Goal: Task Accomplishment & Management: Use online tool/utility

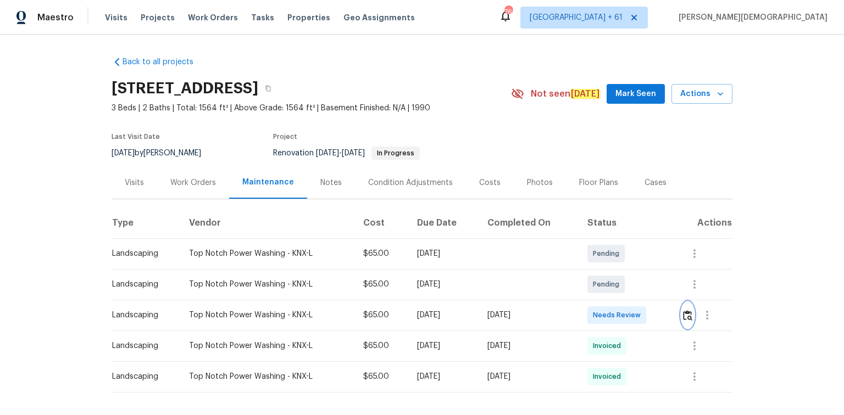
click at [600, 277] on img "button" at bounding box center [687, 315] width 9 height 10
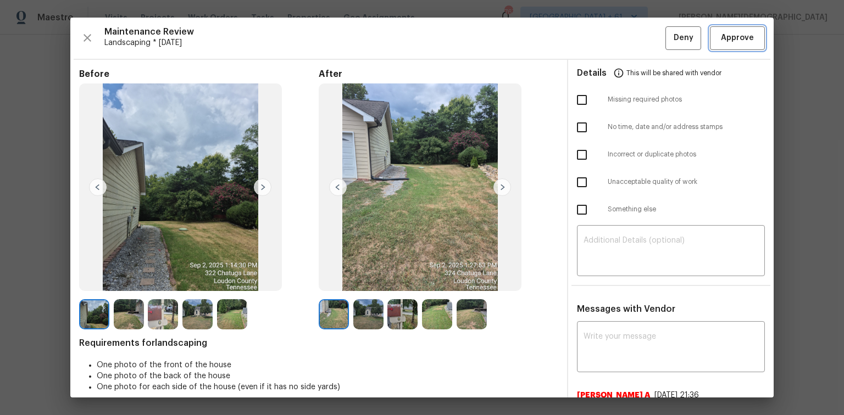
click at [600, 42] on span "Approve" at bounding box center [737, 38] width 33 height 14
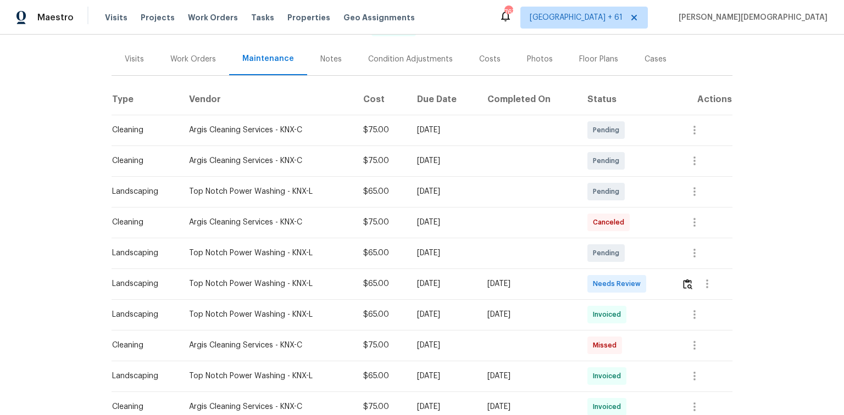
scroll to position [220, 0]
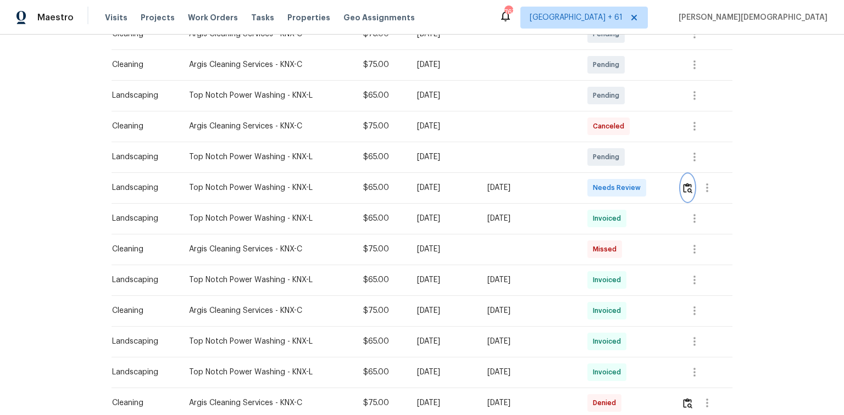
click at [600, 187] on img "button" at bounding box center [687, 188] width 9 height 10
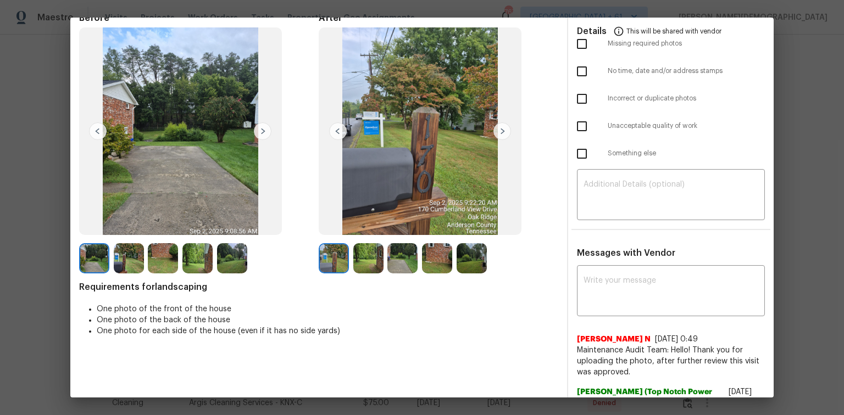
scroll to position [0, 0]
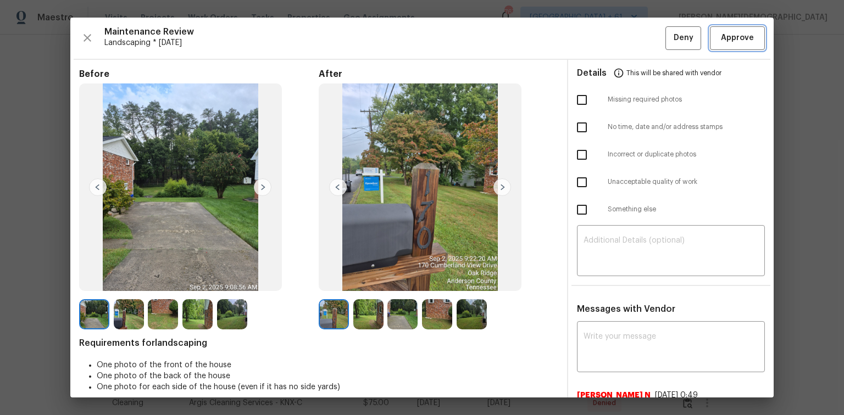
click at [600, 40] on span "Approve" at bounding box center [736, 38] width 37 height 14
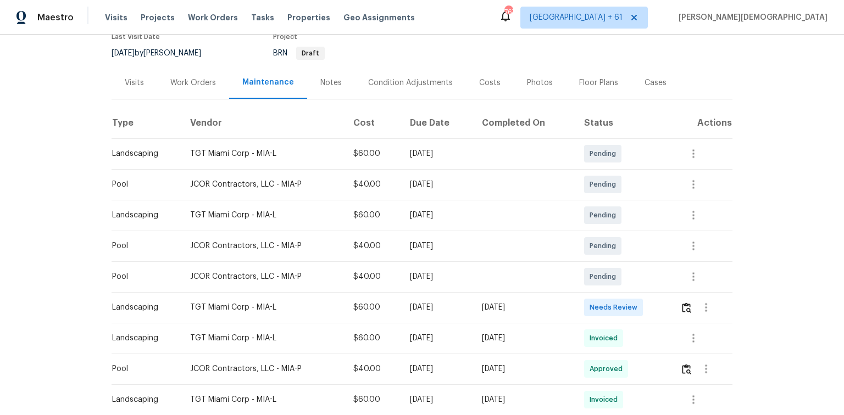
scroll to position [176, 0]
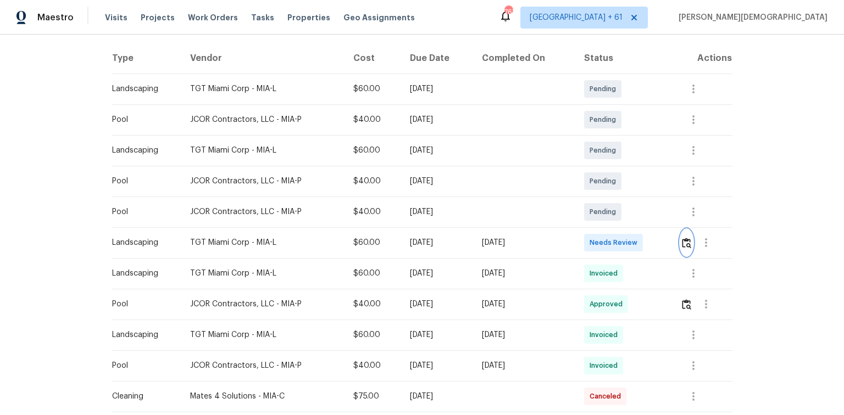
click at [600, 238] on img "button" at bounding box center [686, 243] width 9 height 10
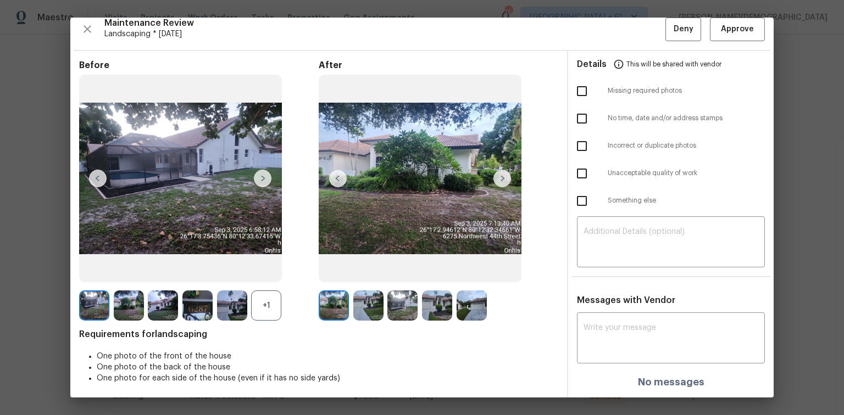
scroll to position [0, 0]
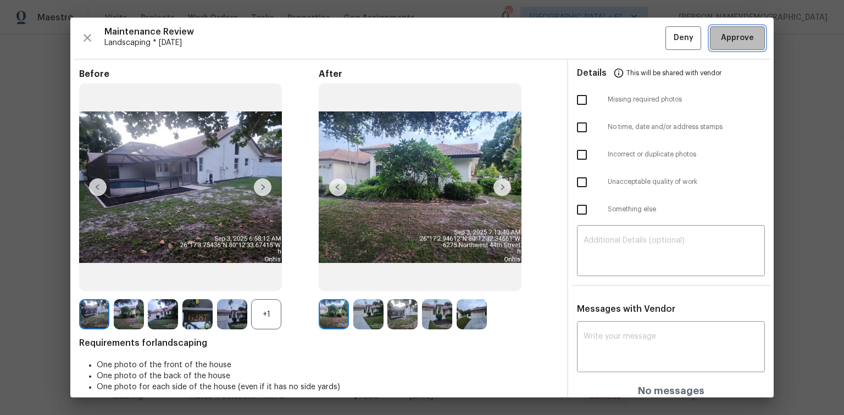
click at [600, 31] on span "Approve" at bounding box center [737, 38] width 33 height 14
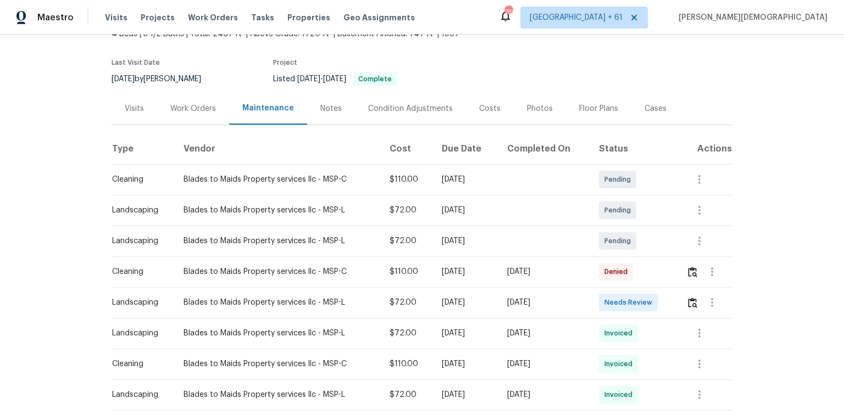
scroll to position [132, 0]
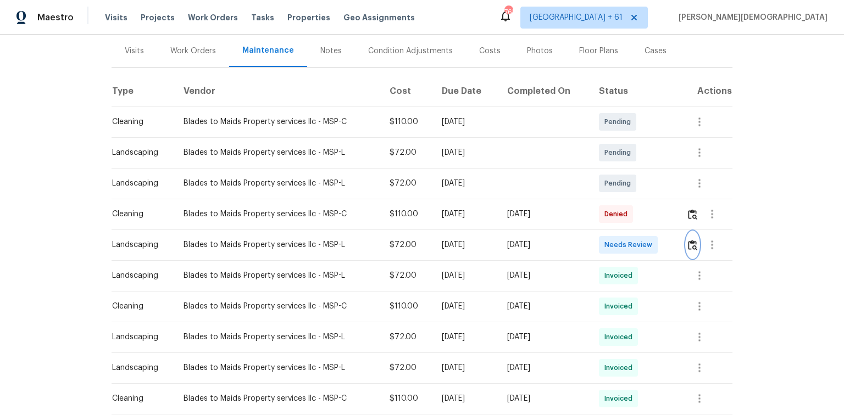
click at [600, 246] on button "button" at bounding box center [692, 245] width 13 height 26
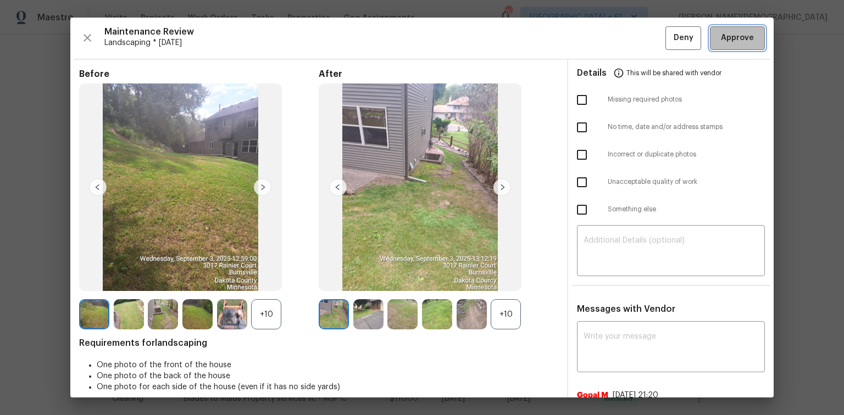
click at [600, 35] on button "Approve" at bounding box center [737, 38] width 55 height 24
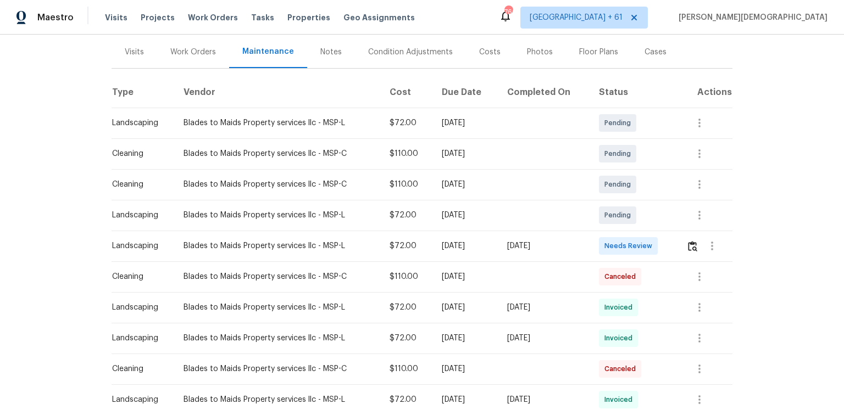
scroll to position [132, 0]
click at [600, 240] on img "button" at bounding box center [692, 245] width 9 height 10
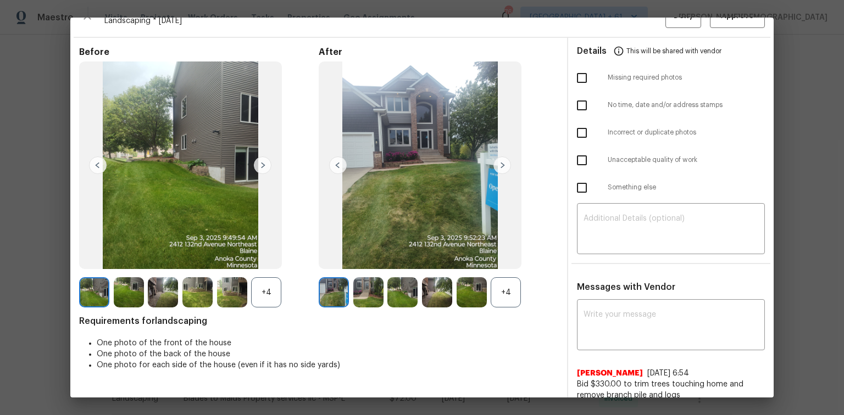
scroll to position [0, 0]
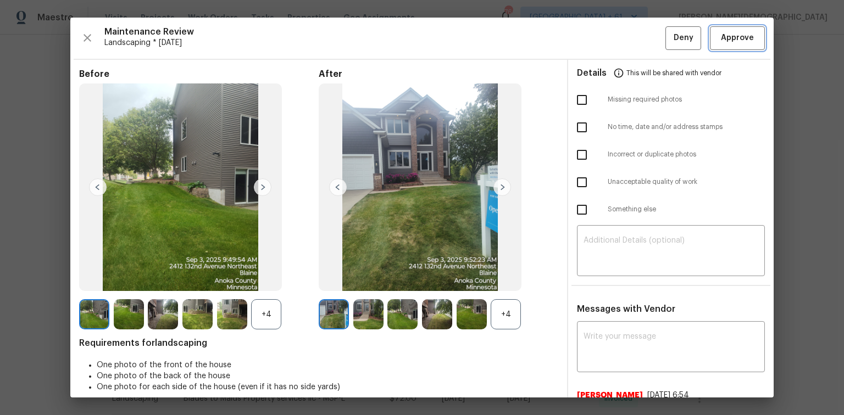
click at [600, 43] on span "Approve" at bounding box center [737, 38] width 33 height 14
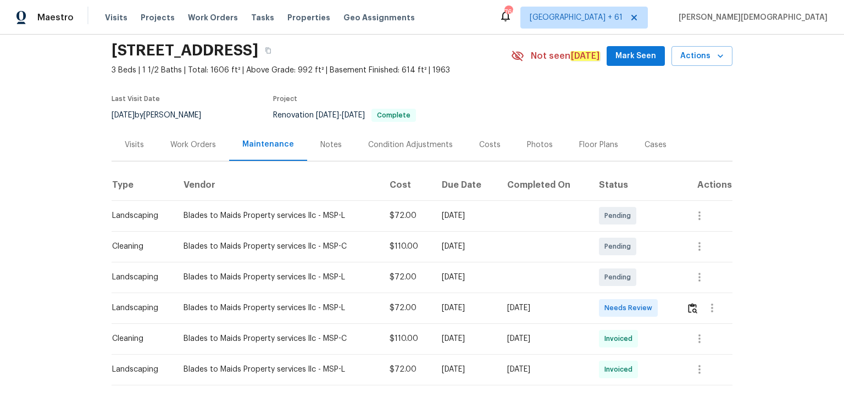
scroll to position [75, 0]
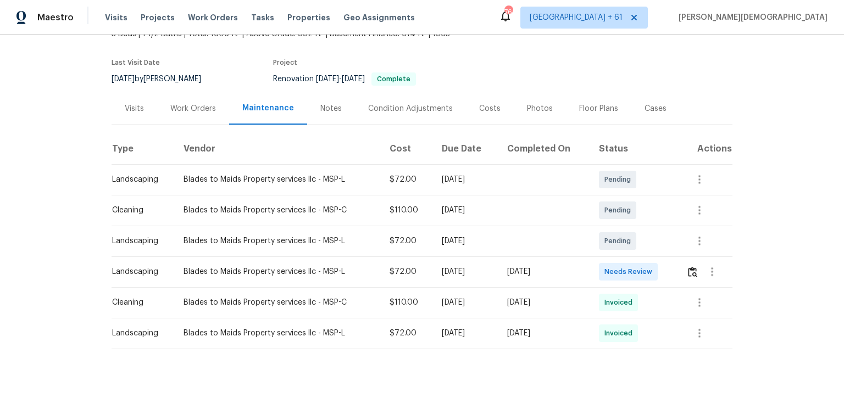
click at [600, 263] on td at bounding box center [704, 271] width 55 height 31
click at [600, 267] on img "button" at bounding box center [692, 272] width 9 height 10
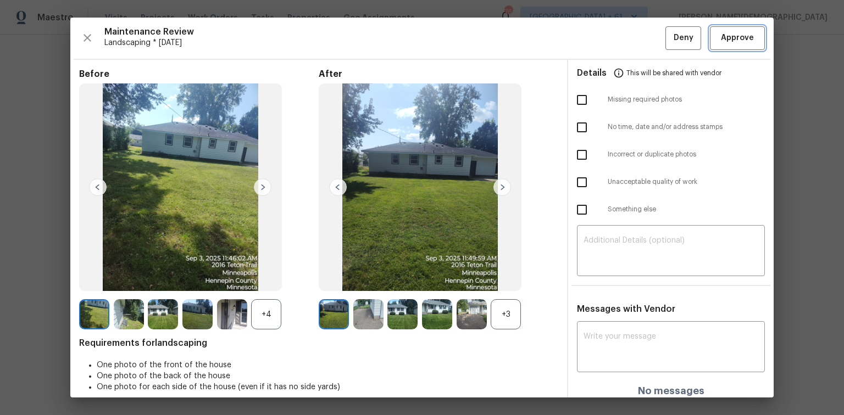
click at [600, 47] on button "Approve" at bounding box center [737, 38] width 55 height 24
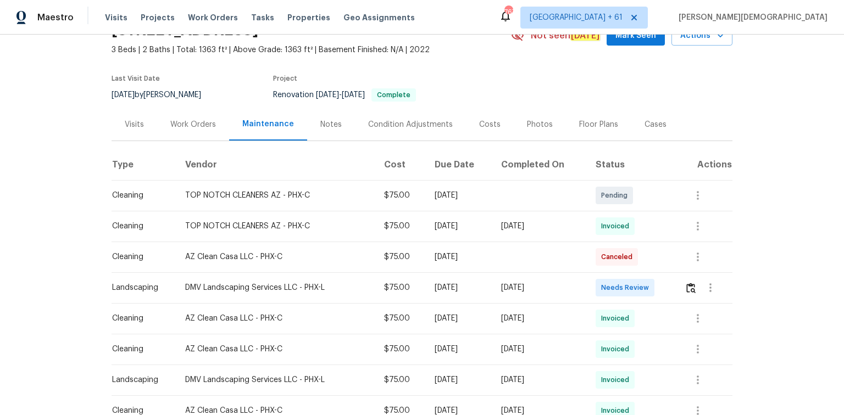
scroll to position [132, 0]
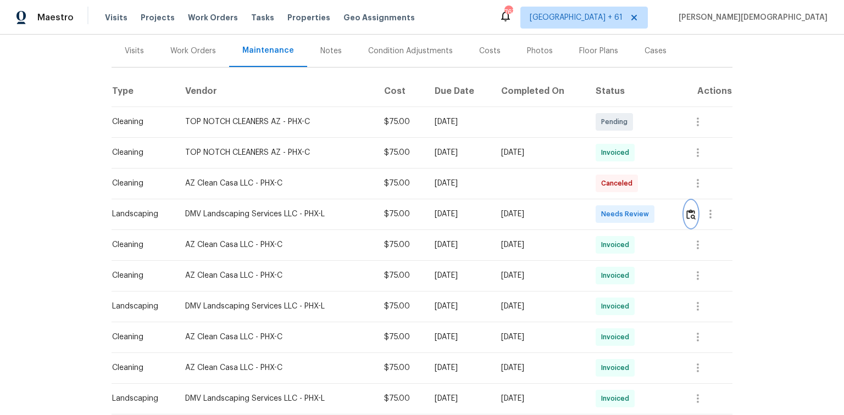
click at [600, 209] on img "button" at bounding box center [690, 214] width 9 height 10
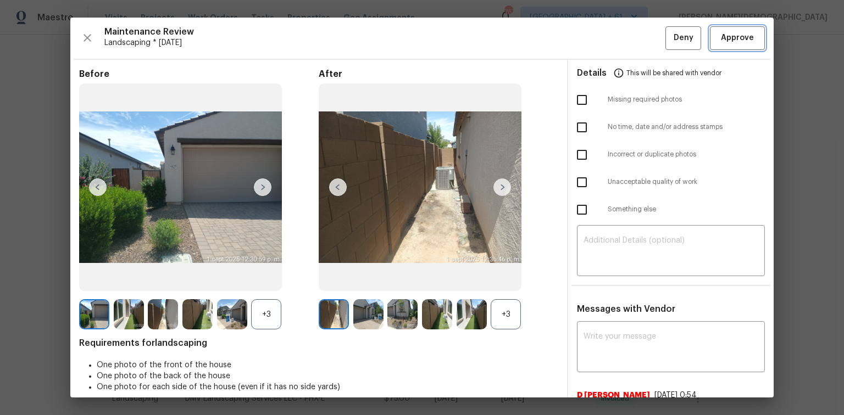
click at [600, 44] on button "Approve" at bounding box center [737, 38] width 55 height 24
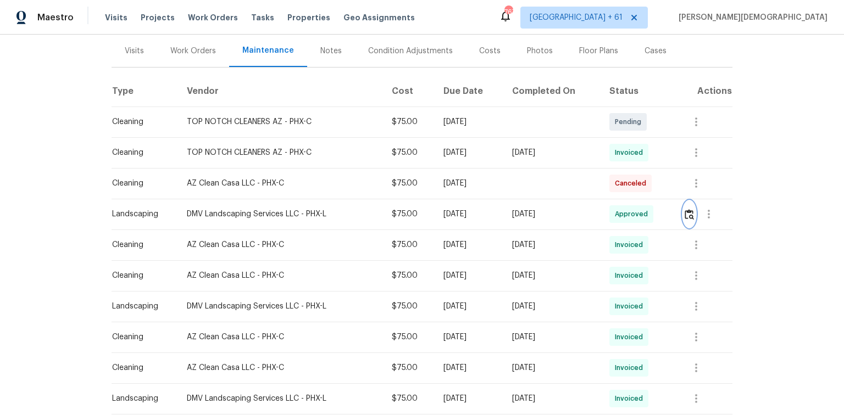
click at [600, 206] on button "button" at bounding box center [689, 214] width 13 height 26
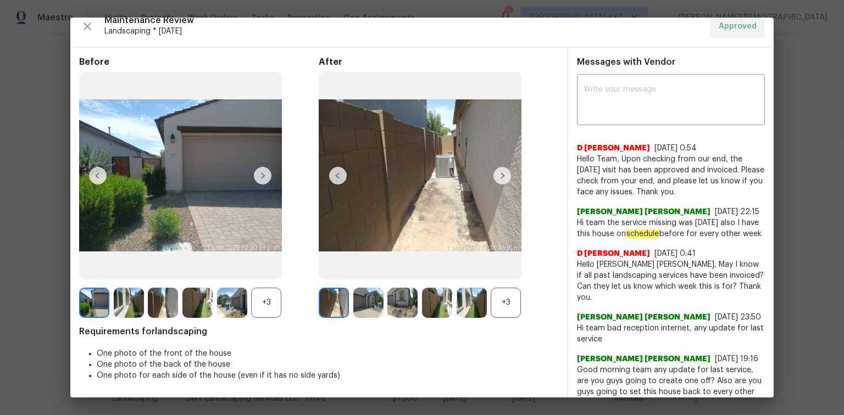
scroll to position [0, 0]
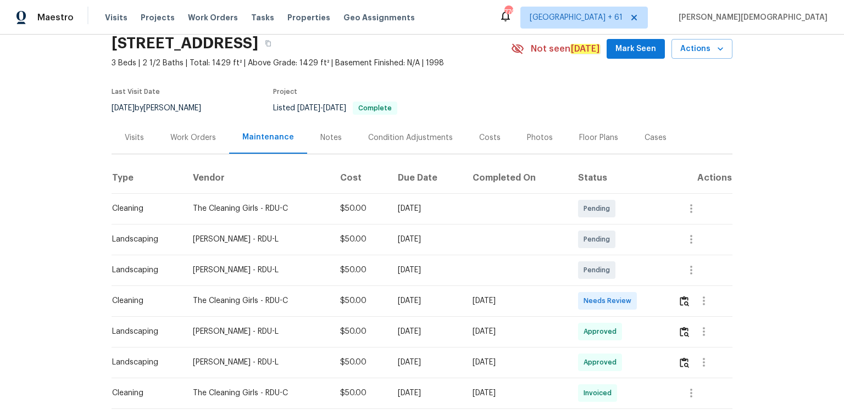
scroll to position [88, 0]
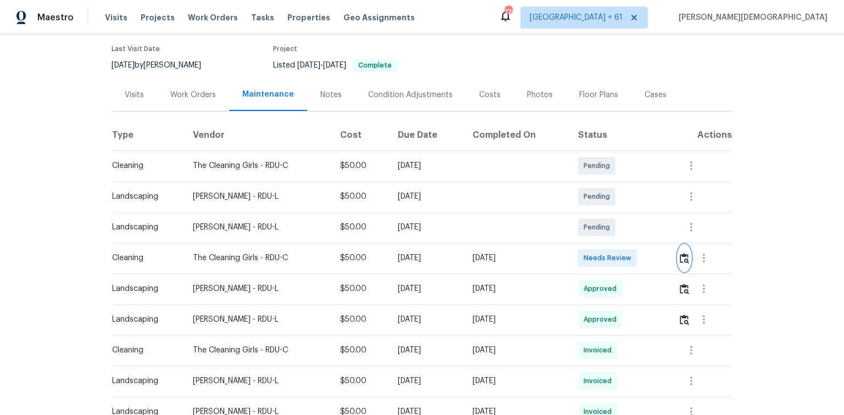
click at [600, 258] on img "button" at bounding box center [683, 258] width 9 height 10
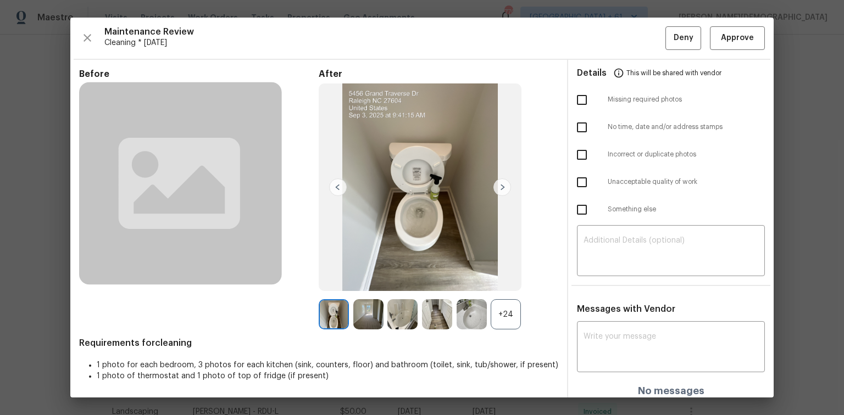
click at [600, 51] on div "Maintenance Review Cleaning * Tue, Sep 02 Deny Approve Before After +24 Require…" at bounding box center [421, 208] width 703 height 380
click at [600, 48] on button "Approve" at bounding box center [737, 38] width 55 height 24
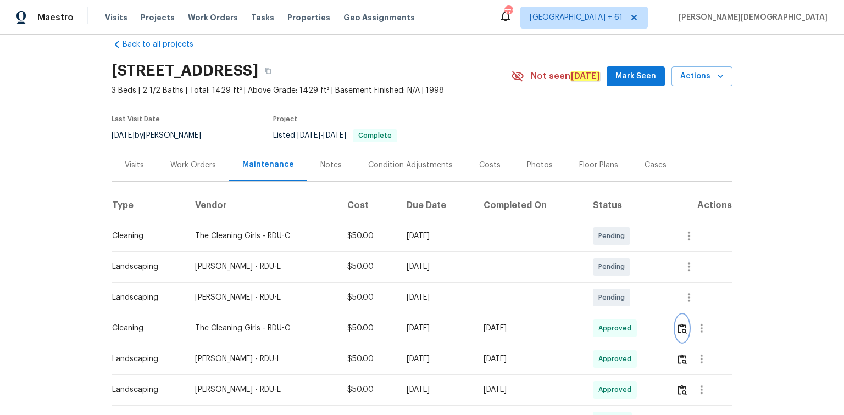
scroll to position [0, 0]
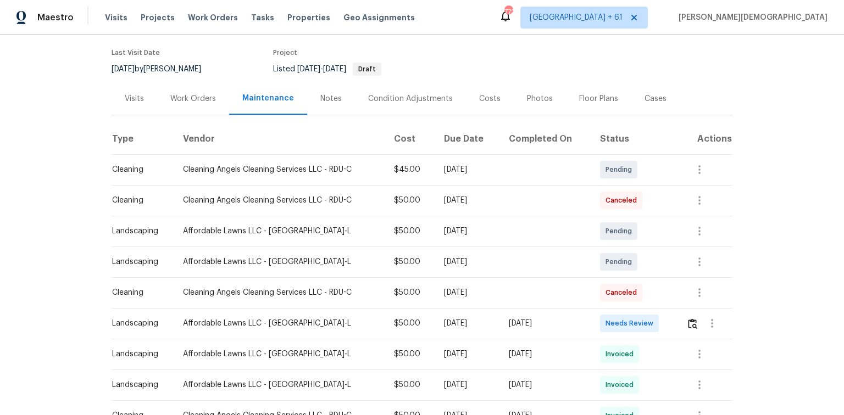
scroll to position [88, 0]
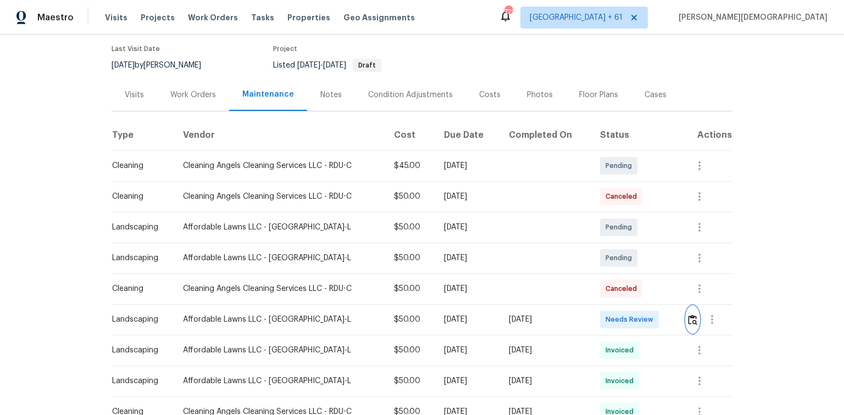
click at [600, 277] on img "button" at bounding box center [692, 320] width 9 height 10
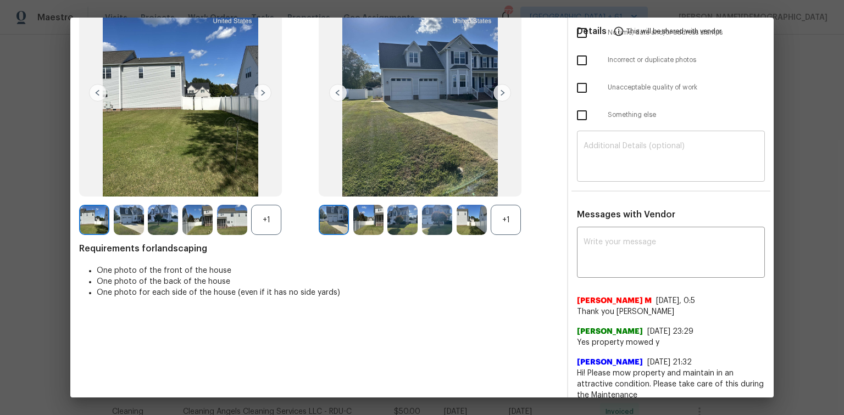
scroll to position [0, 0]
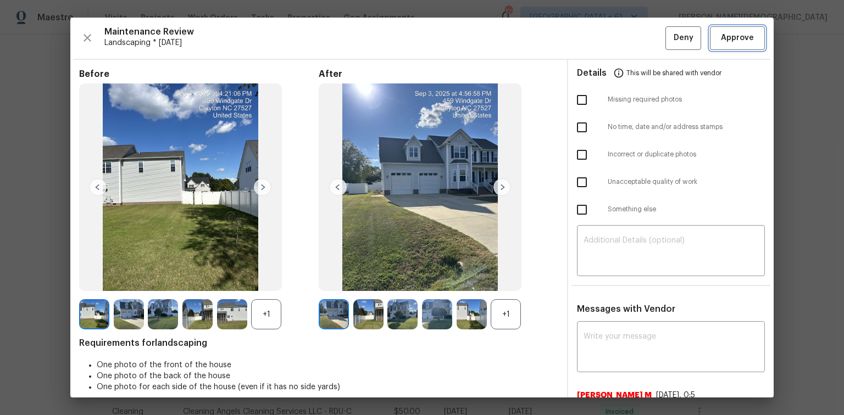
click at [600, 35] on span "Approve" at bounding box center [737, 38] width 33 height 14
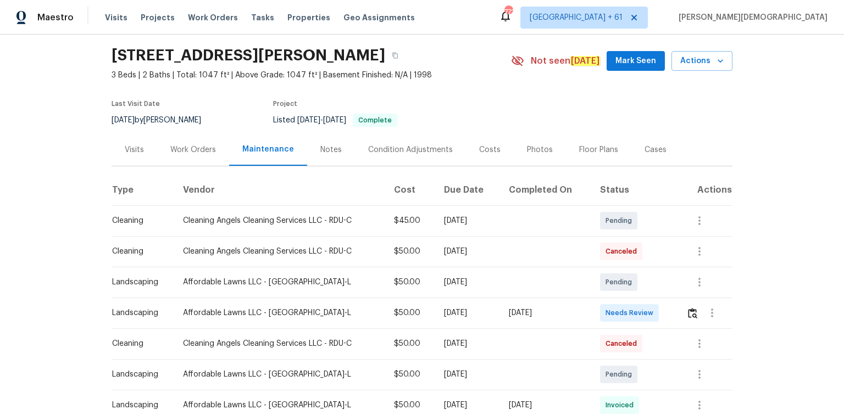
scroll to position [88, 0]
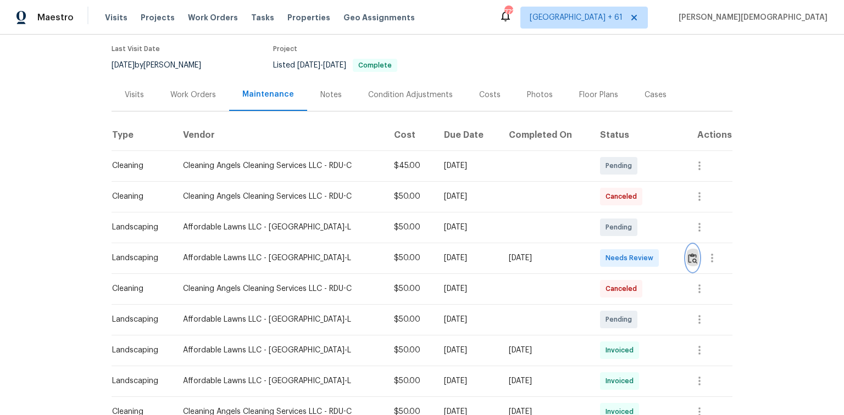
click at [600, 253] on img "button" at bounding box center [692, 258] width 9 height 10
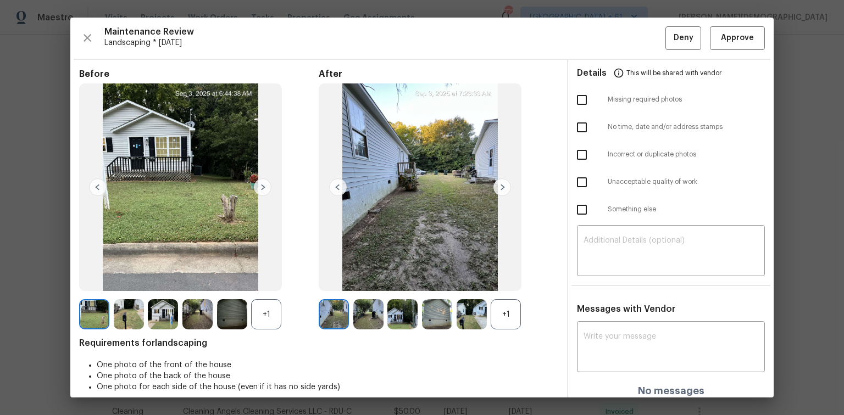
click at [504, 182] on img at bounding box center [502, 187] width 18 height 18
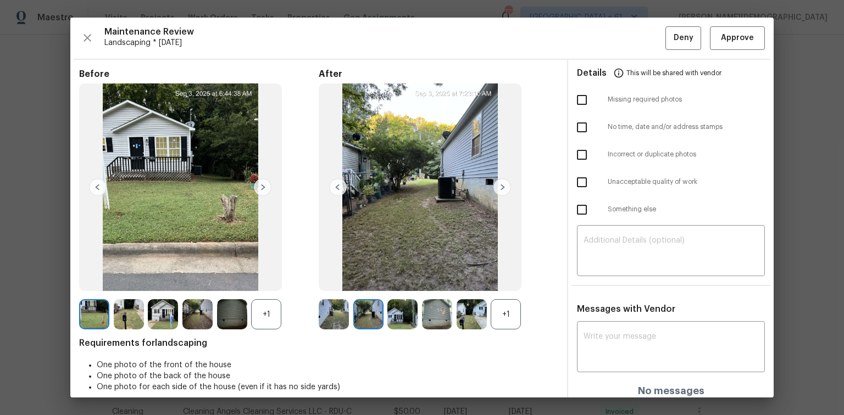
click at [504, 182] on img at bounding box center [502, 187] width 18 height 18
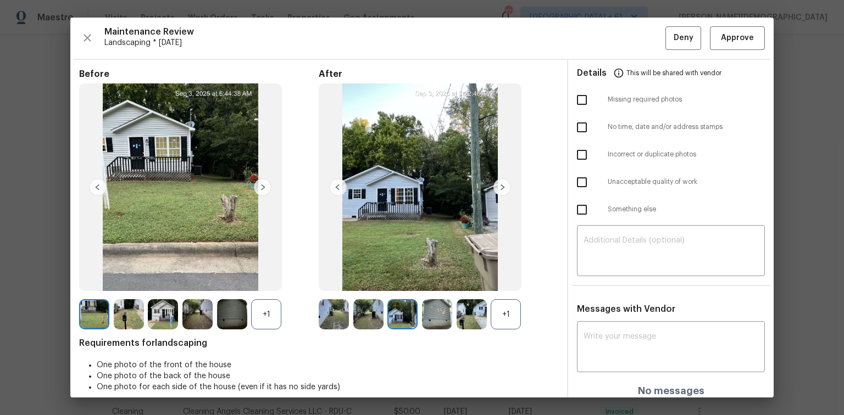
click at [504, 182] on img at bounding box center [502, 187] width 18 height 18
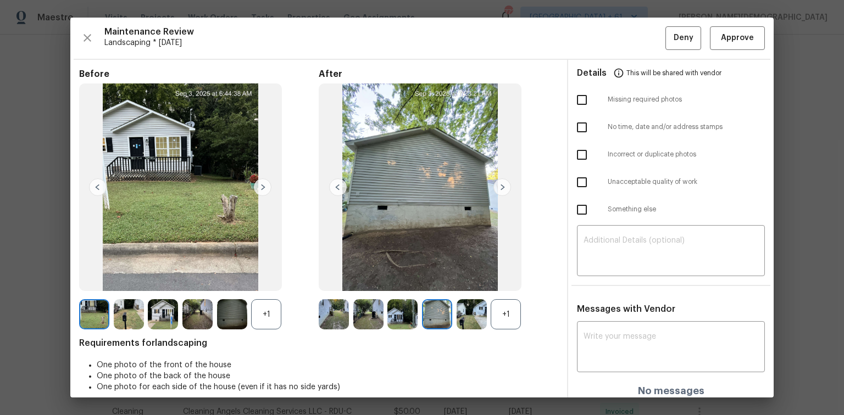
click at [504, 182] on img at bounding box center [502, 187] width 18 height 18
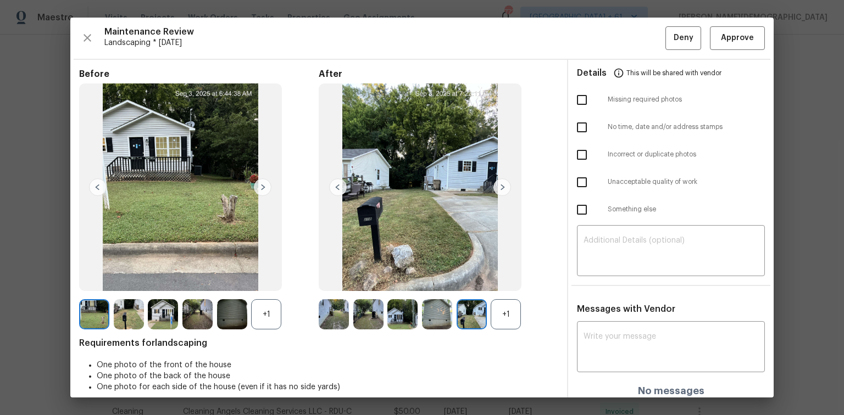
click at [504, 182] on img at bounding box center [502, 187] width 18 height 18
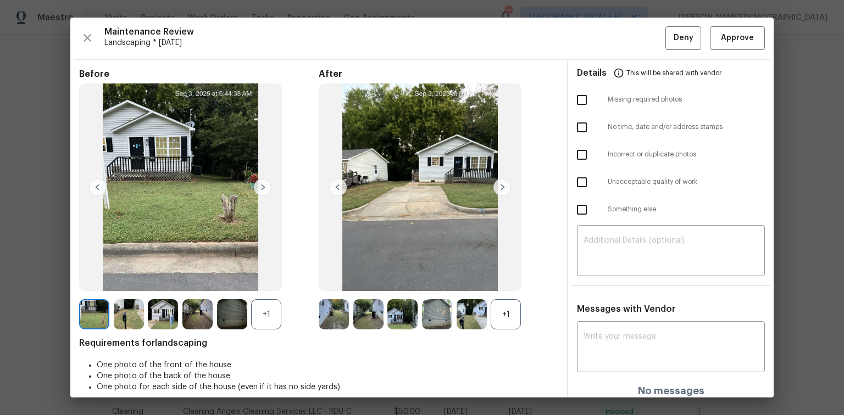
click at [504, 182] on img at bounding box center [502, 187] width 18 height 18
click at [600, 36] on span "Approve" at bounding box center [737, 38] width 33 height 14
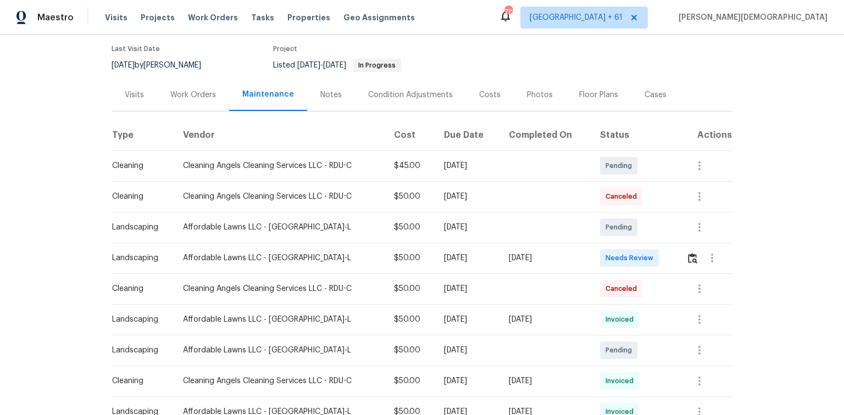
scroll to position [132, 0]
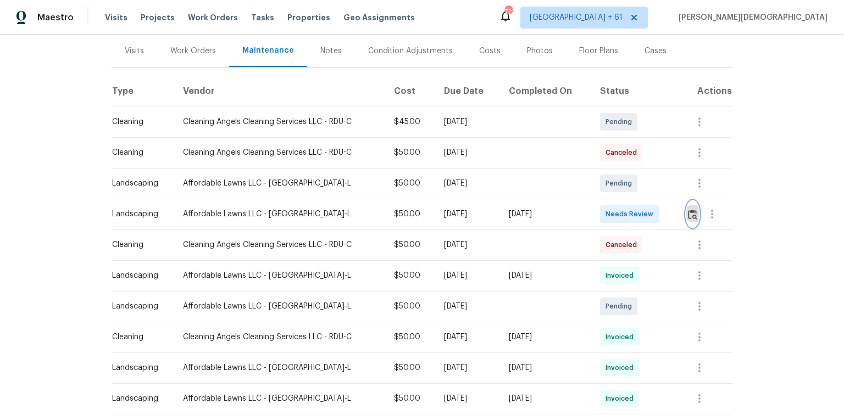
click at [600, 213] on button "button" at bounding box center [692, 214] width 13 height 26
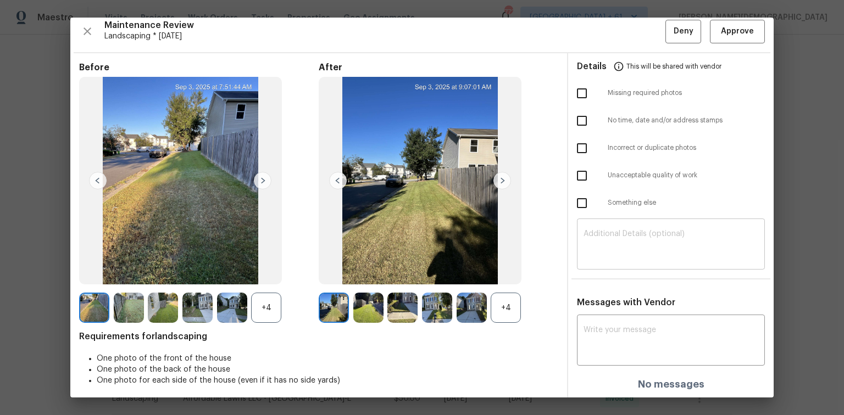
scroll to position [9, 0]
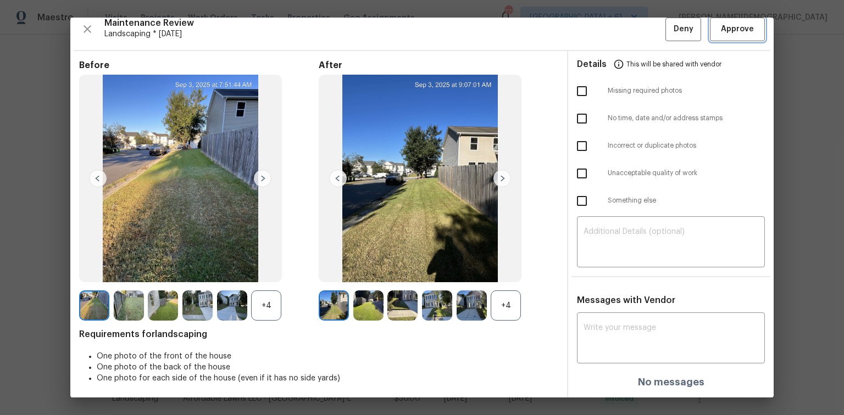
click at [600, 36] on button "Approve" at bounding box center [737, 30] width 55 height 24
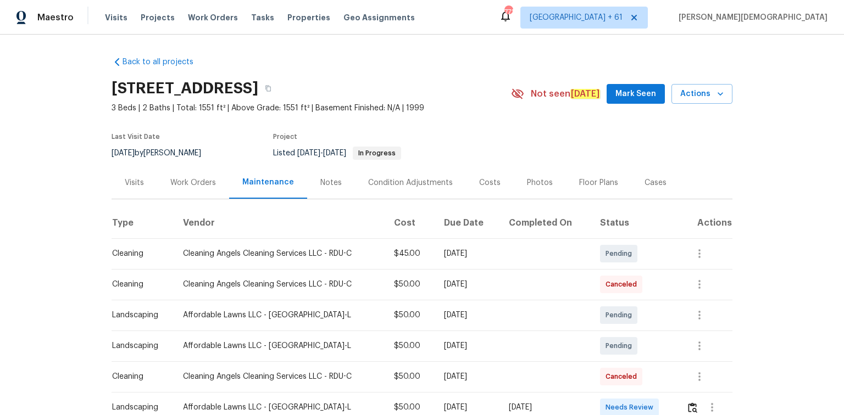
scroll to position [75, 0]
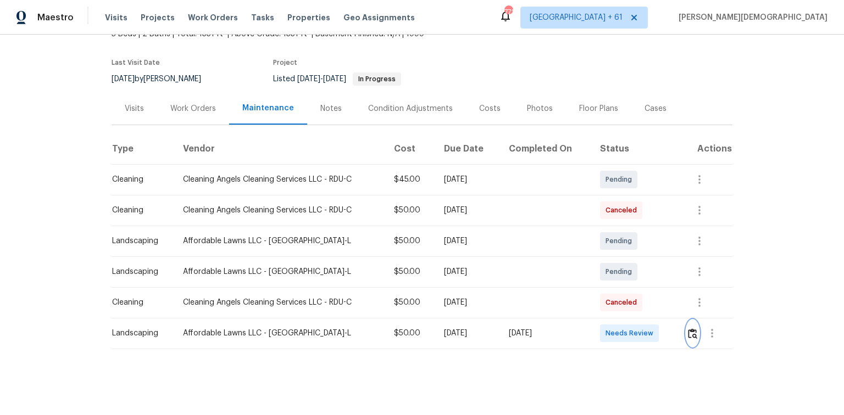
click at [600, 277] on img "button" at bounding box center [692, 333] width 9 height 10
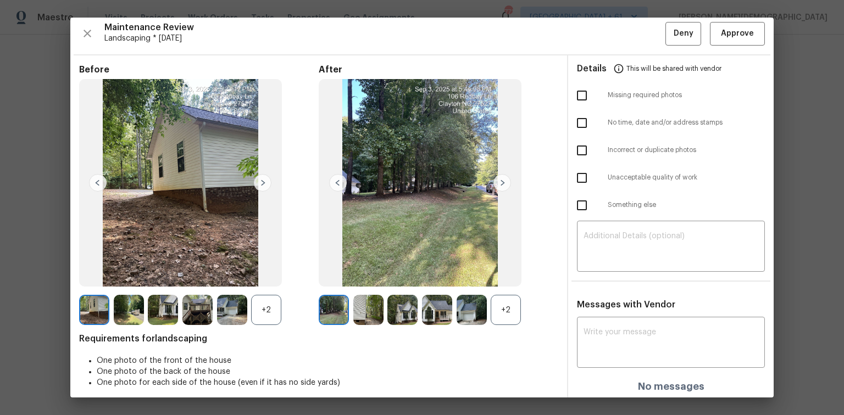
scroll to position [9, 0]
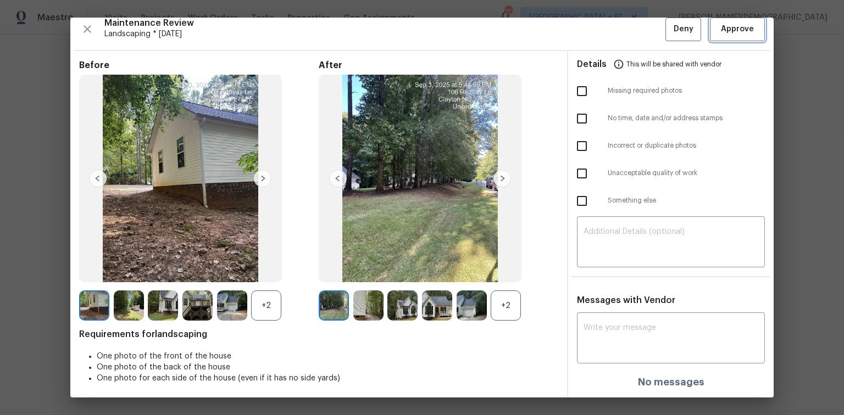
click at [600, 36] on button "Approve" at bounding box center [737, 30] width 55 height 24
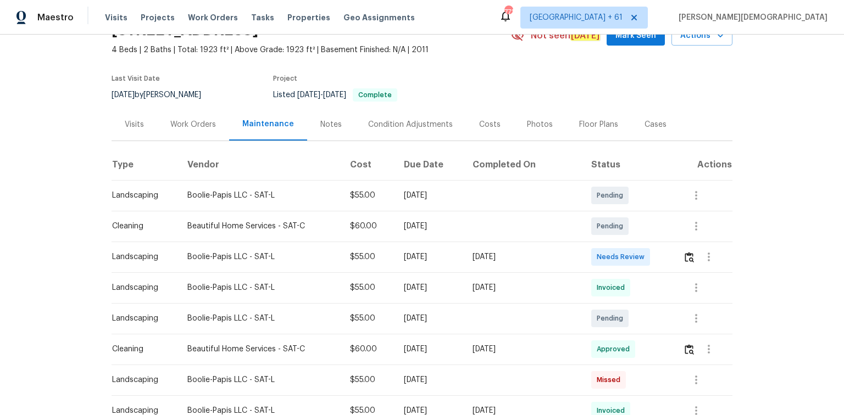
scroll to position [132, 0]
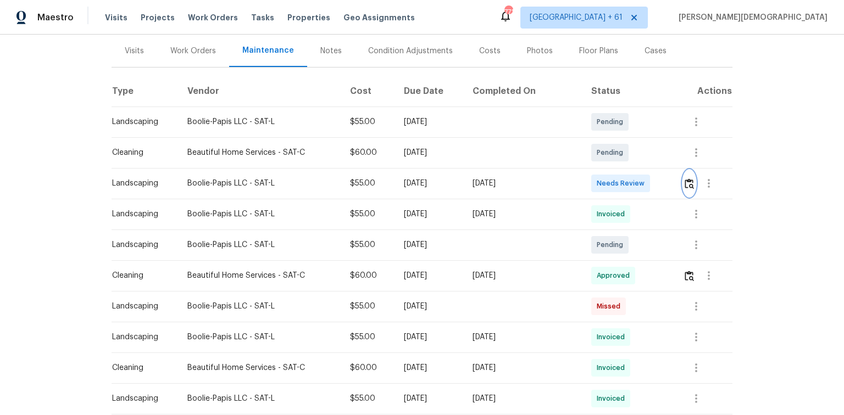
click at [600, 178] on img "button" at bounding box center [688, 183] width 9 height 10
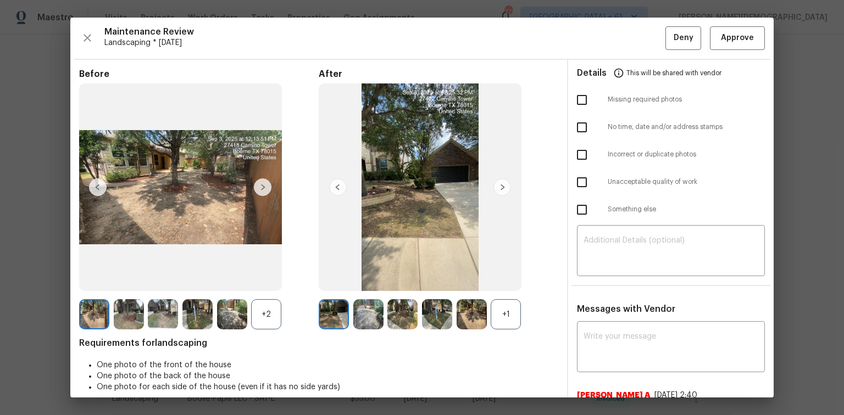
scroll to position [0, 0]
click at [600, 37] on span "Approve" at bounding box center [736, 38] width 37 height 14
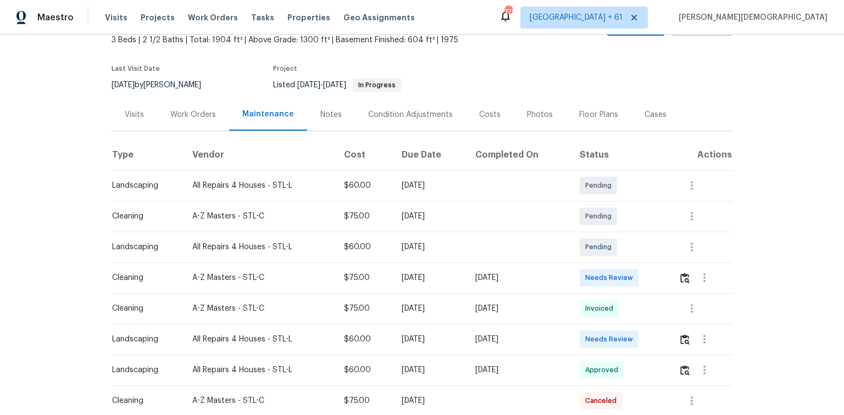
scroll to position [132, 0]
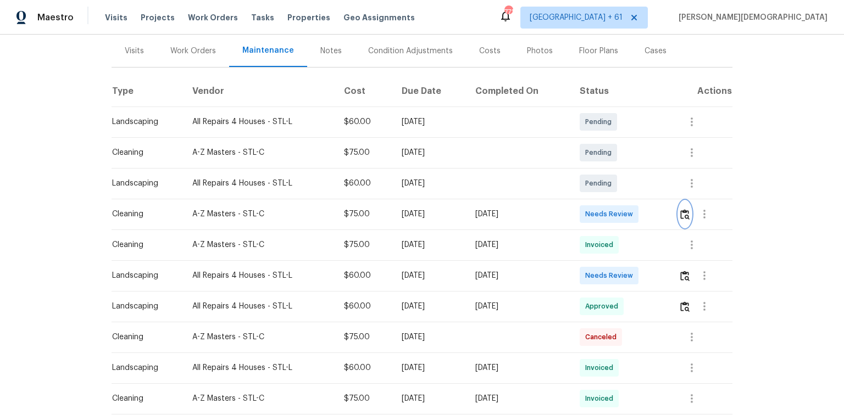
click at [600, 214] on img "button" at bounding box center [684, 214] width 9 height 10
click at [600, 209] on img "button" at bounding box center [684, 214] width 9 height 10
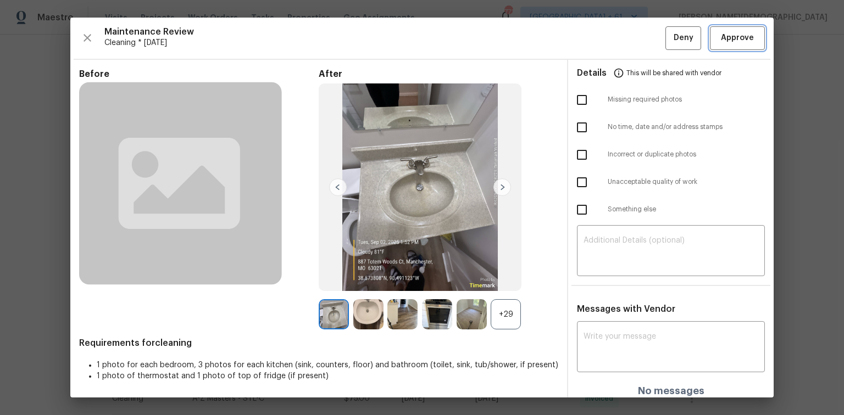
click at [600, 48] on button "Approve" at bounding box center [737, 38] width 55 height 24
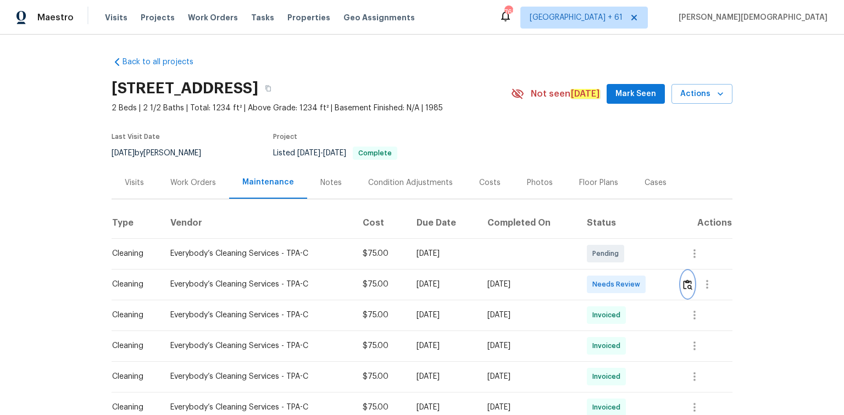
click at [600, 277] on img "button" at bounding box center [687, 285] width 9 height 10
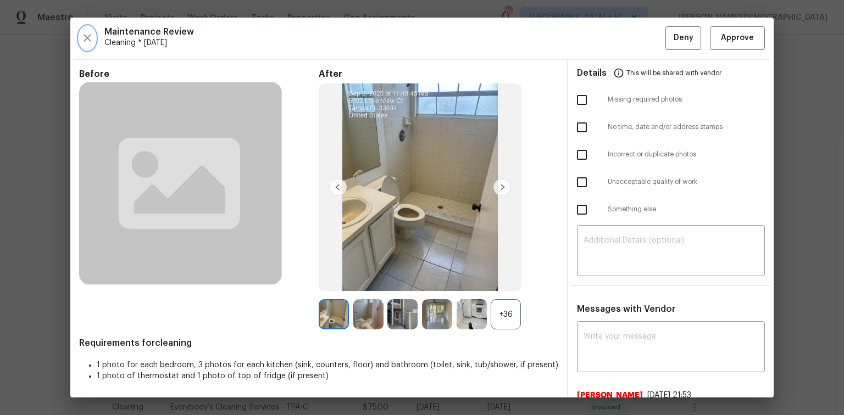
click at [90, 45] on button "button" at bounding box center [87, 38] width 16 height 24
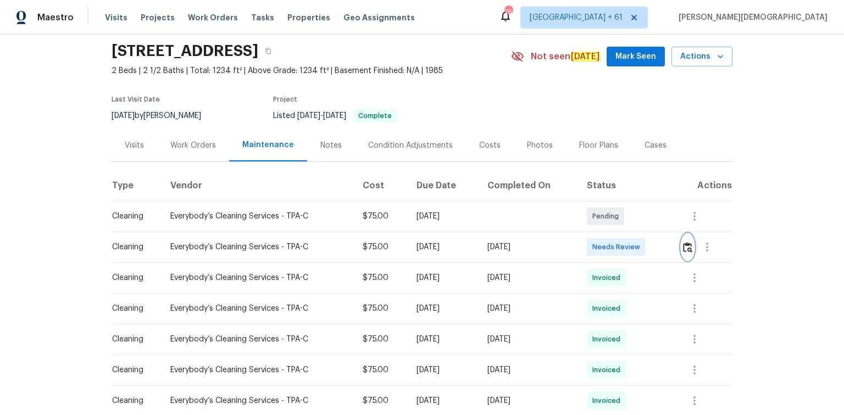
scroll to position [88, 0]
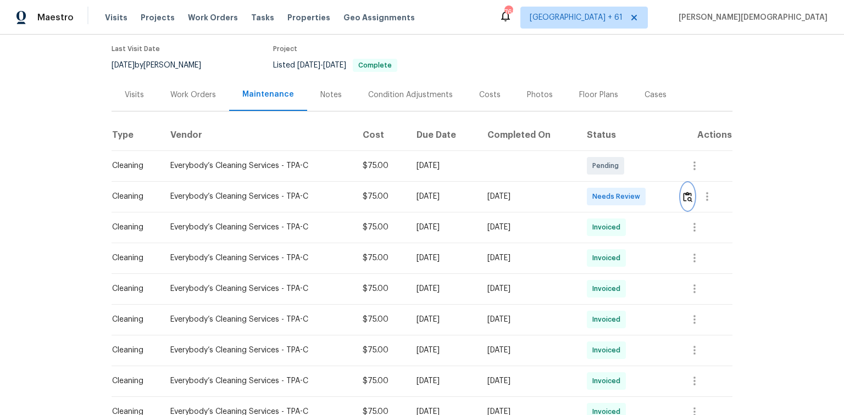
click at [600, 192] on img "button" at bounding box center [687, 197] width 9 height 10
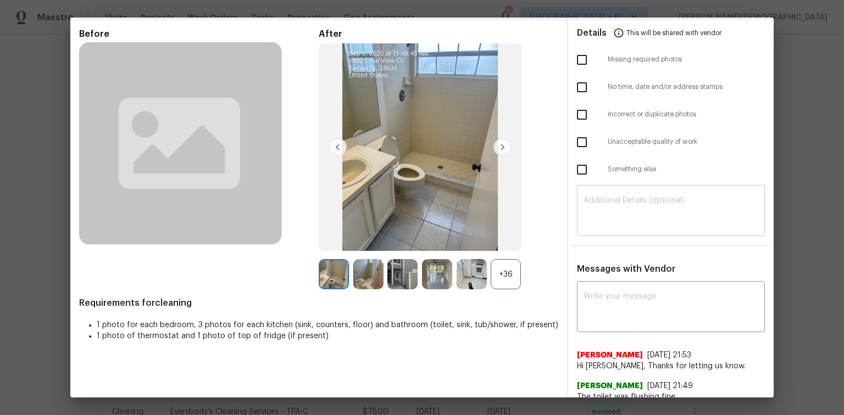
scroll to position [0, 0]
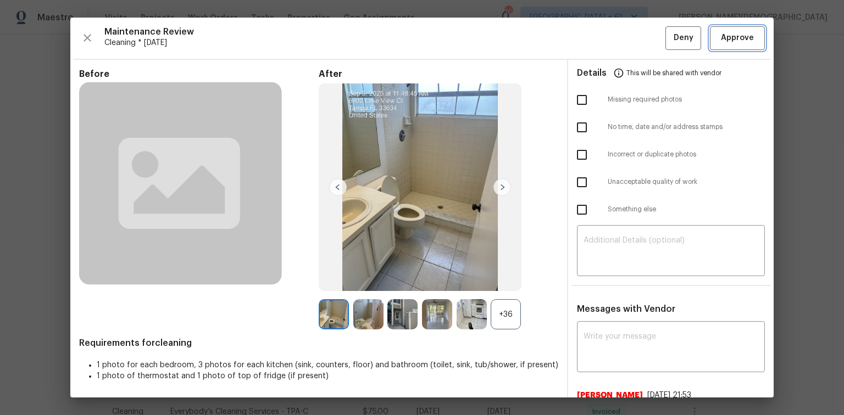
click at [600, 42] on span "Approve" at bounding box center [737, 38] width 33 height 14
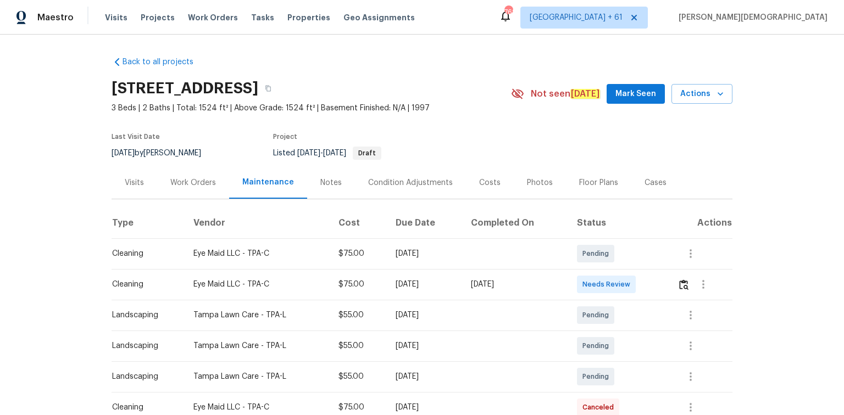
scroll to position [88, 0]
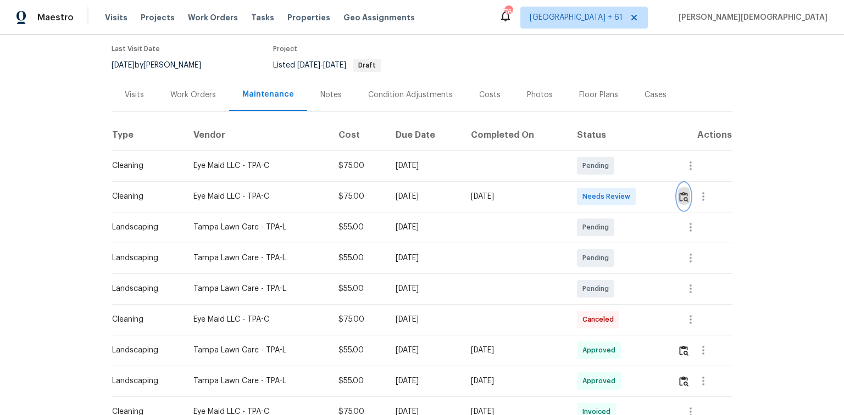
click at [600, 193] on img "button" at bounding box center [683, 197] width 9 height 10
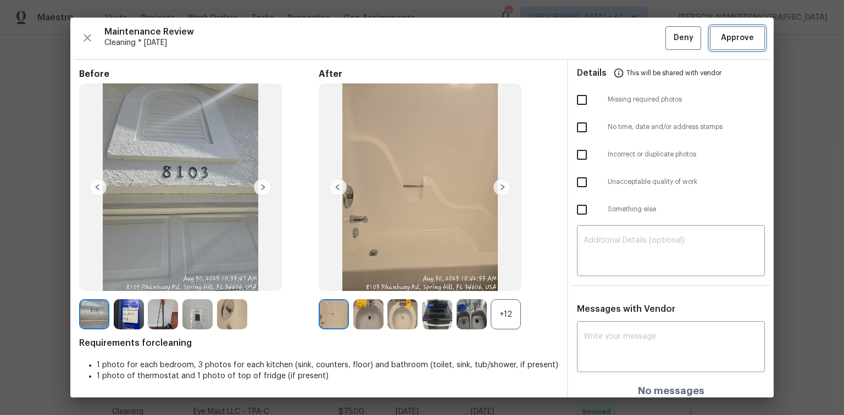
click at [600, 38] on span "Approve" at bounding box center [737, 38] width 33 height 14
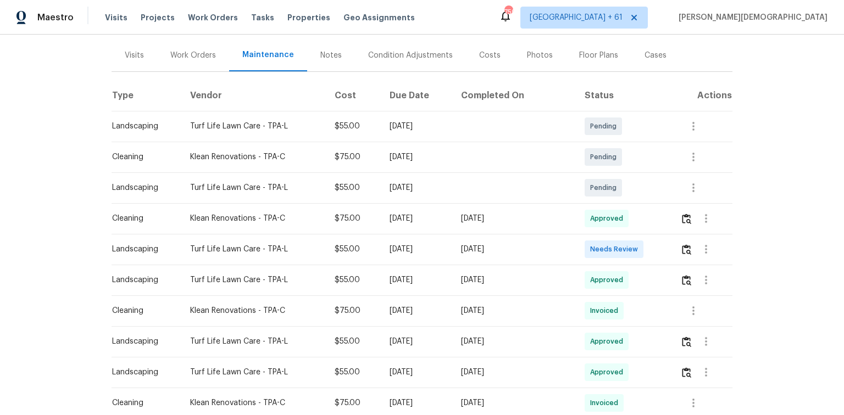
scroll to position [132, 0]
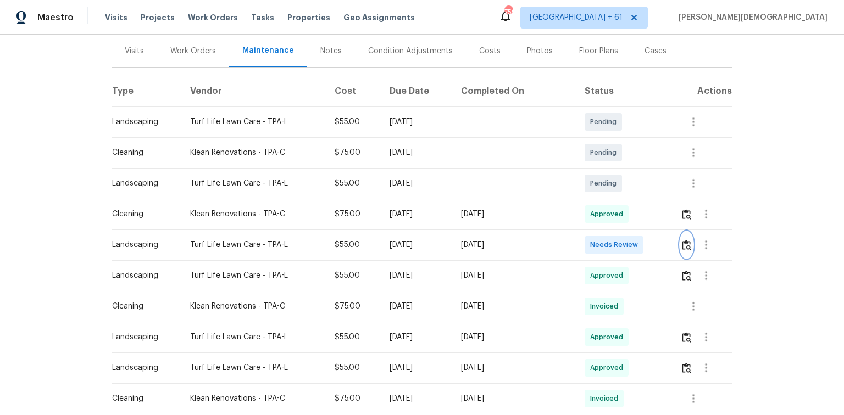
click at [600, 248] on button "button" at bounding box center [686, 245] width 13 height 26
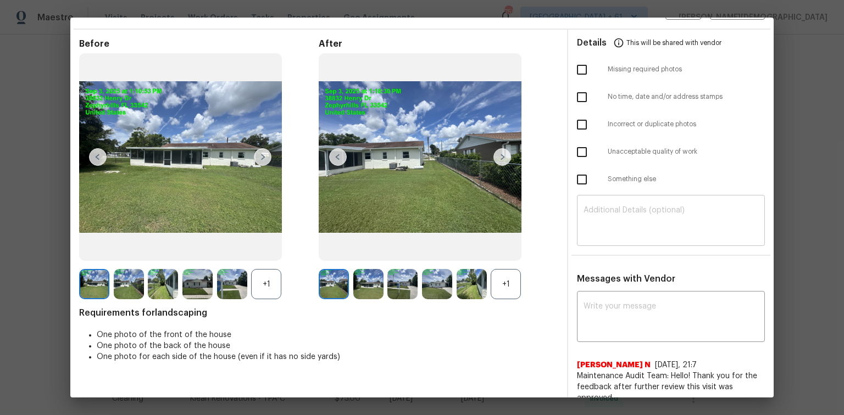
scroll to position [0, 0]
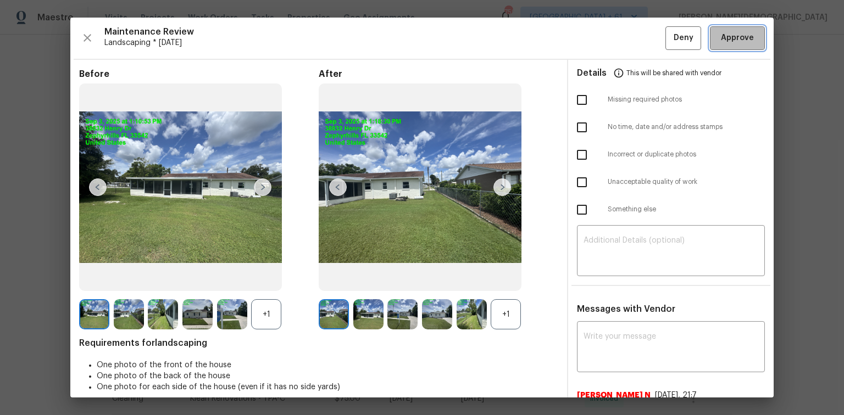
click at [600, 31] on span "Approve" at bounding box center [737, 38] width 33 height 14
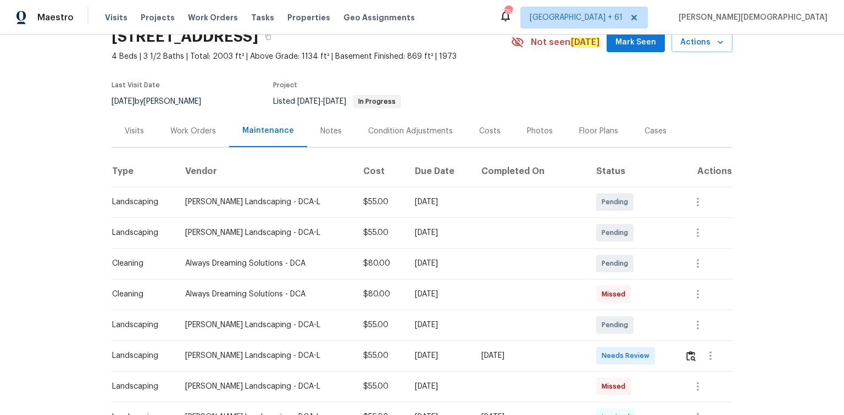
scroll to position [88, 0]
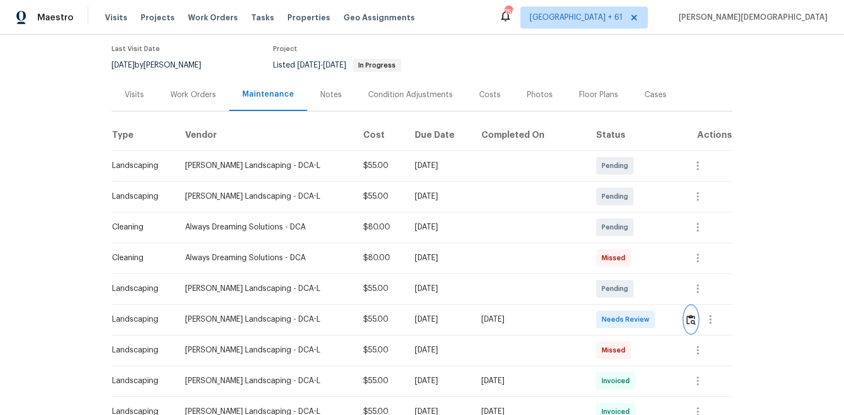
click at [600, 277] on img "button" at bounding box center [690, 320] width 9 height 10
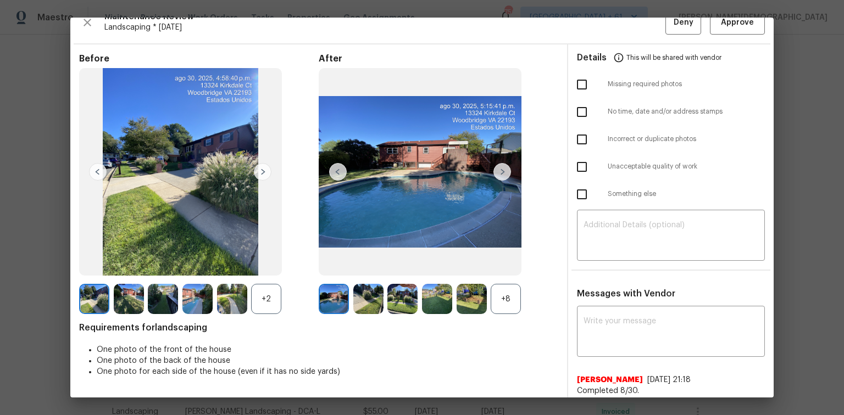
scroll to position [0, 0]
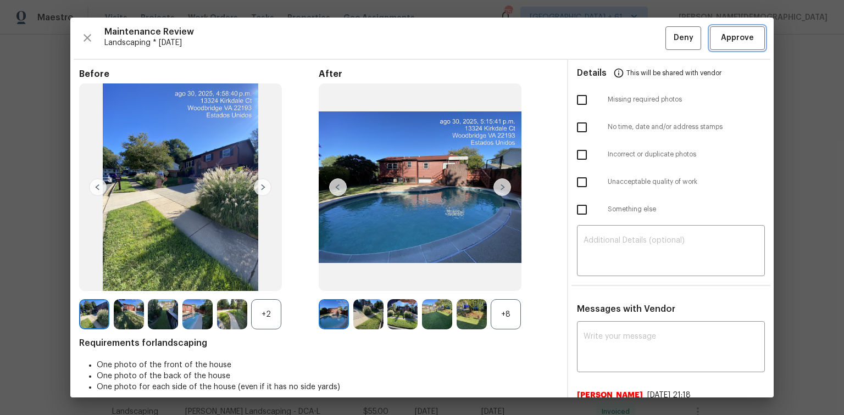
click at [600, 42] on span "Approve" at bounding box center [737, 38] width 33 height 14
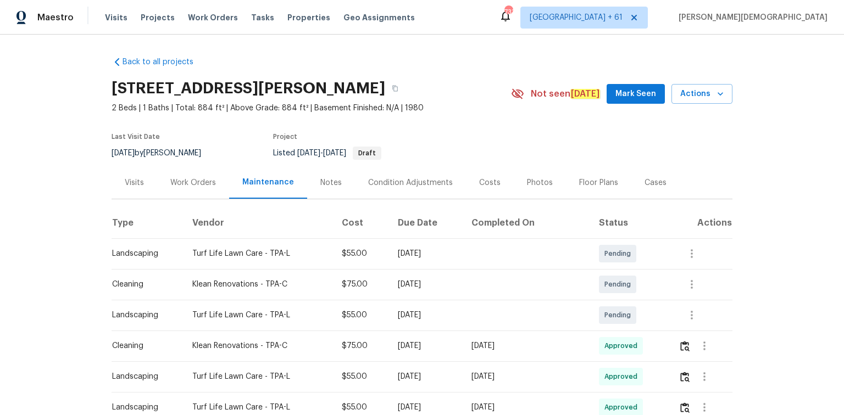
scroll to position [132, 0]
